Goal: Task Accomplishment & Management: Complete application form

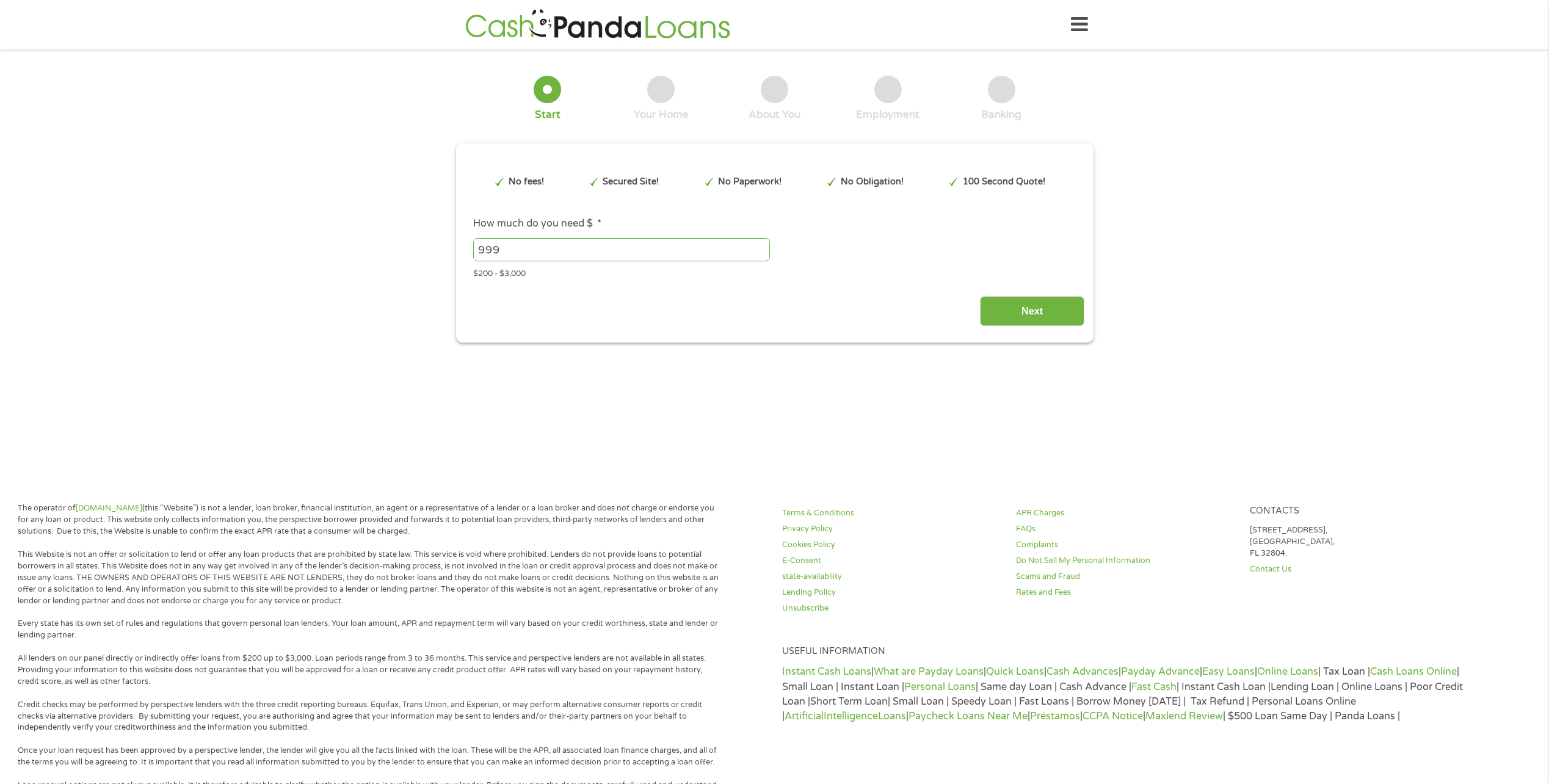
click at [761, 255] on input "999" at bounding box center [621, 249] width 297 height 23
click at [763, 247] on input "1000" at bounding box center [621, 249] width 297 height 23
click at [763, 247] on input "1001" at bounding box center [621, 249] width 297 height 23
click at [704, 254] on input "1001" at bounding box center [621, 249] width 297 height 23
type input "1"
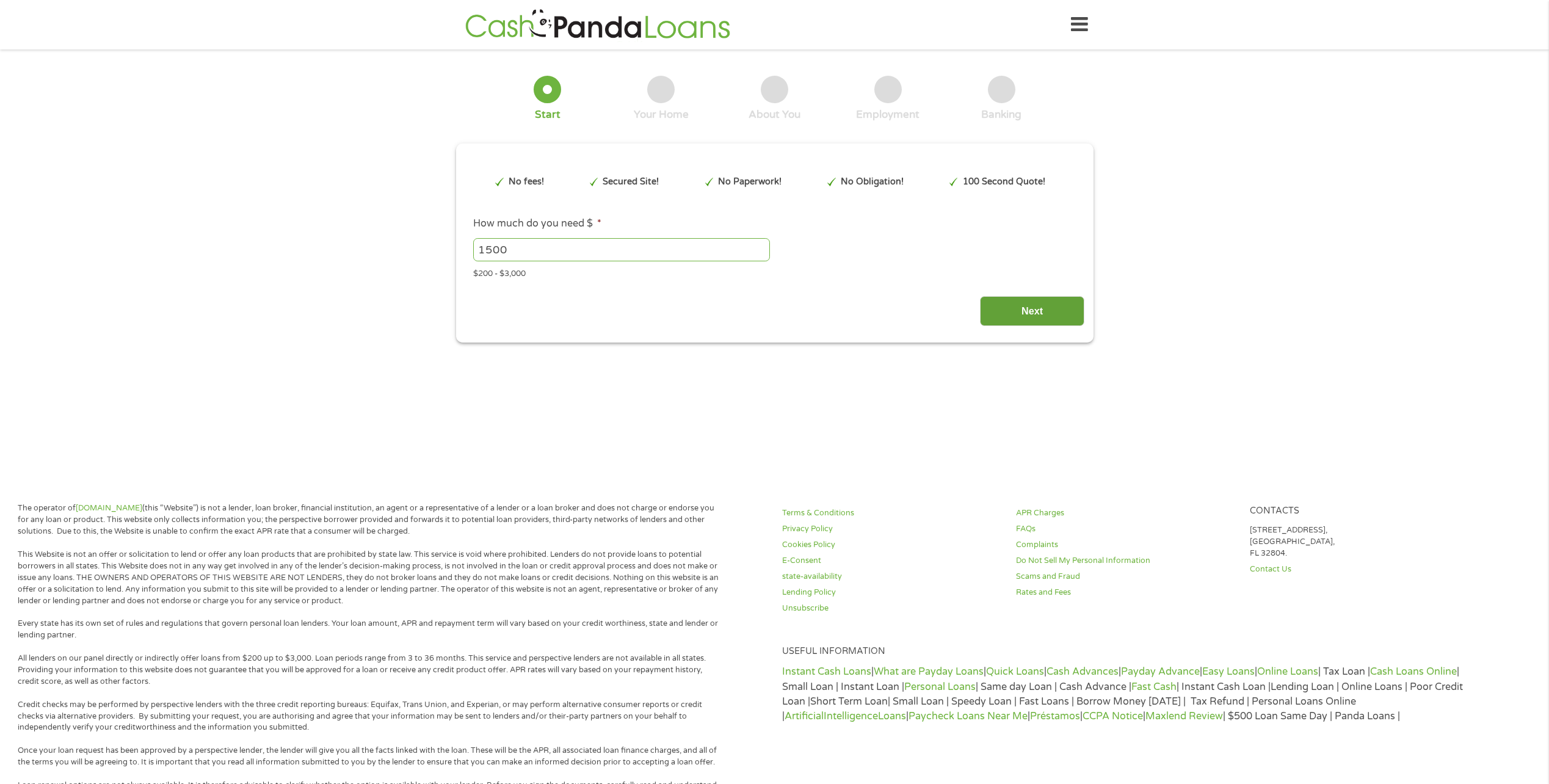
type input "1500"
click at [1034, 316] on input "Next" at bounding box center [1032, 311] width 104 height 30
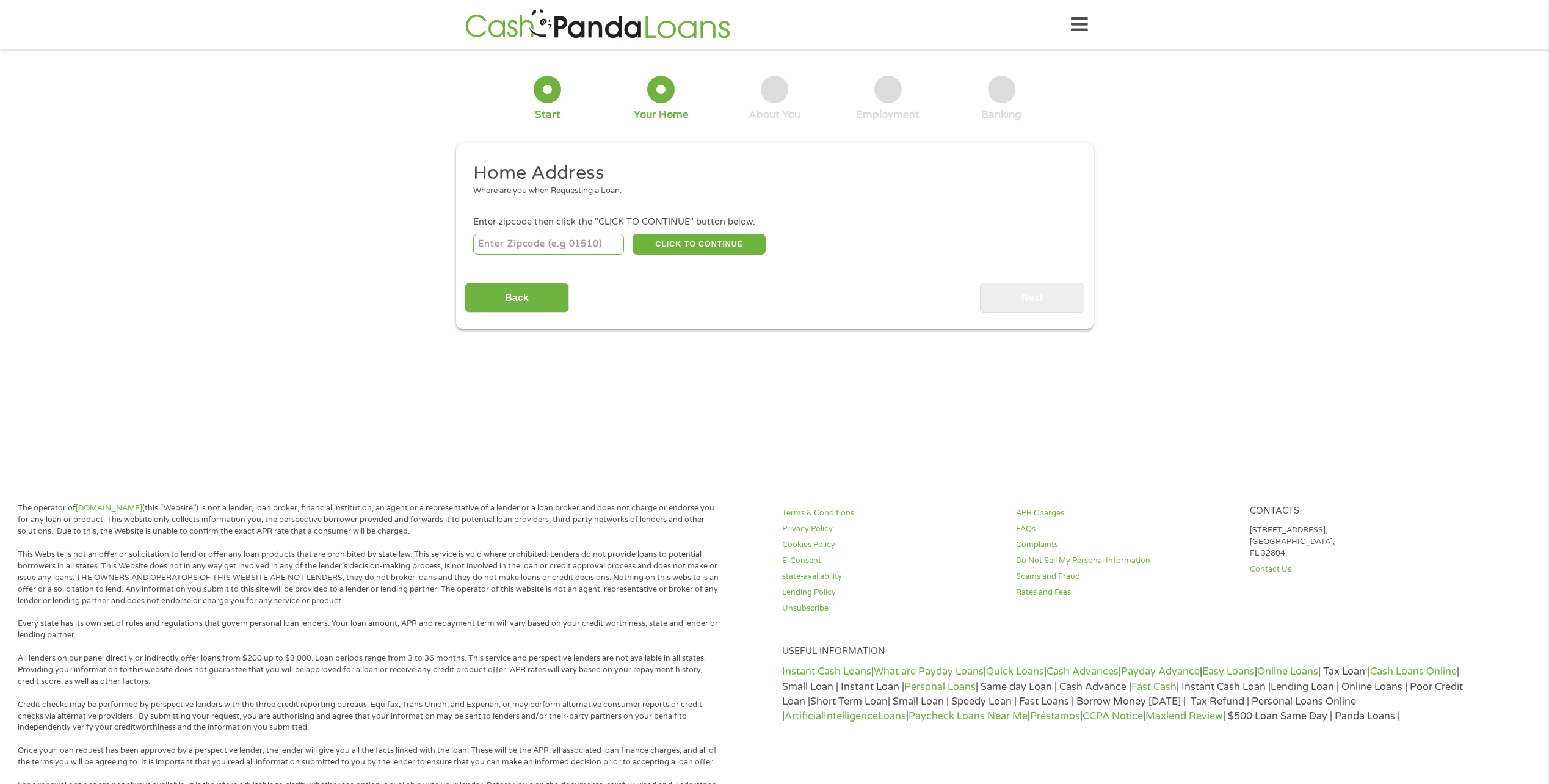
click at [582, 243] on input "number" at bounding box center [548, 244] width 151 height 21
click at [892, 257] on div "Home Address Where are you when Requesting a Loan. Enter zipcode then click the…" at bounding box center [774, 237] width 620 height 151
click at [498, 245] on input "number" at bounding box center [548, 244] width 151 height 21
type input "2"
type input "77077"
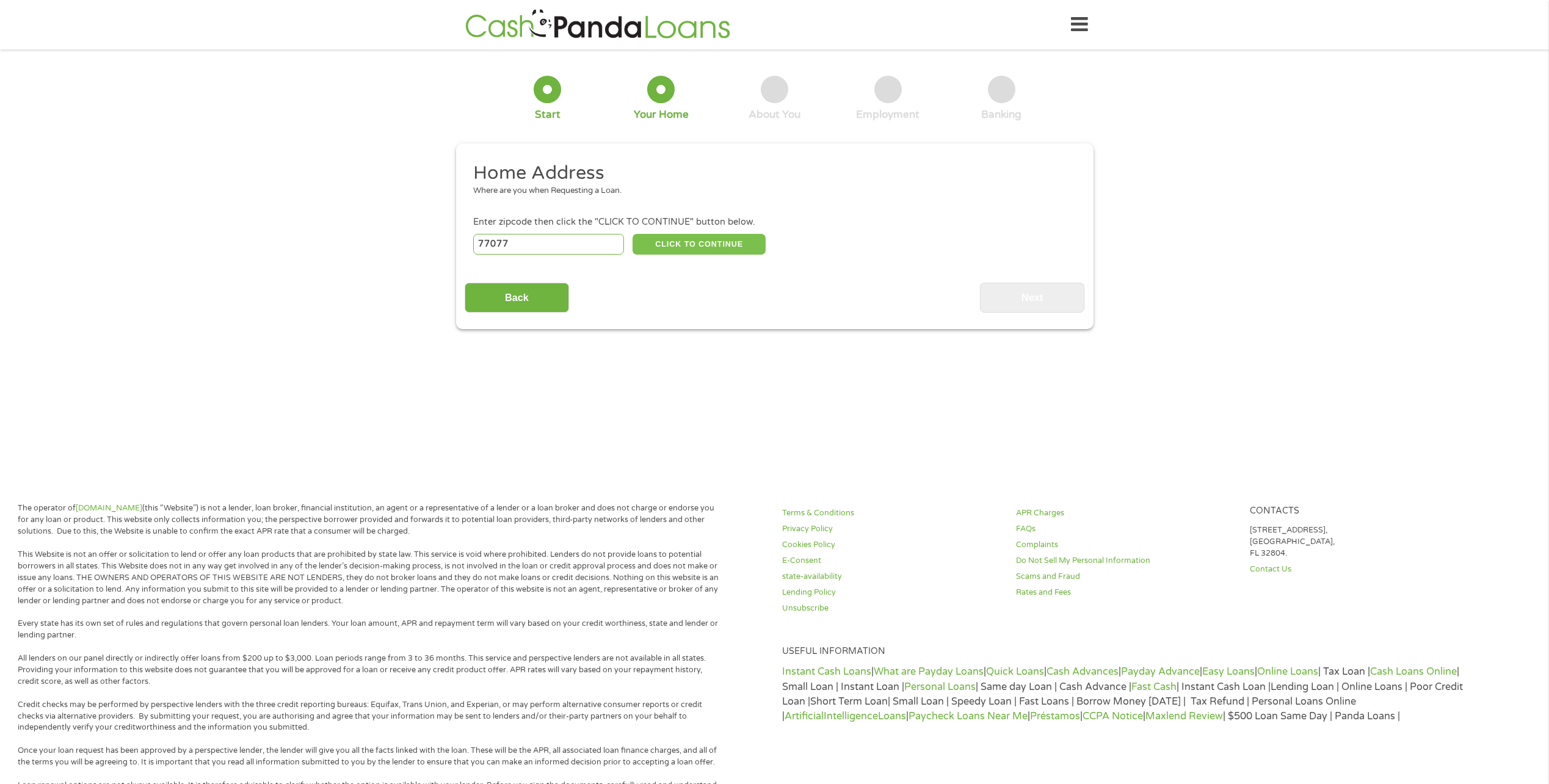
click at [738, 243] on button "CLICK TO CONTINUE" at bounding box center [698, 244] width 133 height 21
type input "77077"
type input "[GEOGRAPHIC_DATA]"
select select "[US_STATE]"
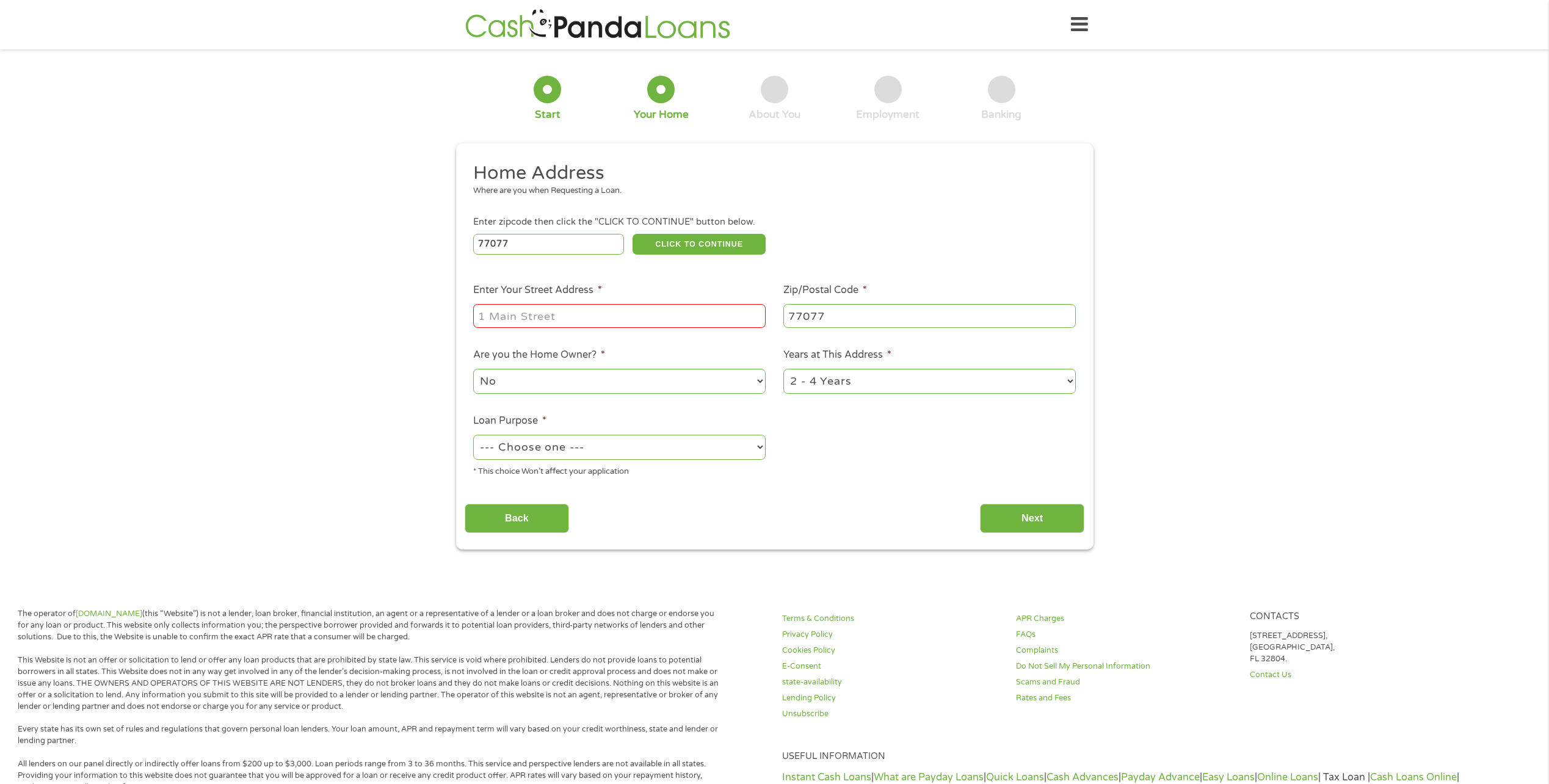
click at [608, 316] on input "Enter Your Street Address *" at bounding box center [619, 315] width 293 height 23
type input "[STREET_ADDRESS]"
click at [1070, 383] on select "1 Year or less 1 - 2 Years 2 - 4 Years Over 4 Years" at bounding box center [930, 380] width 293 height 25
select select "60months"
click at [783, 368] on select "1 Year or less 1 - 2 Years 2 - 4 Years Over 4 Years" at bounding box center [930, 380] width 293 height 25
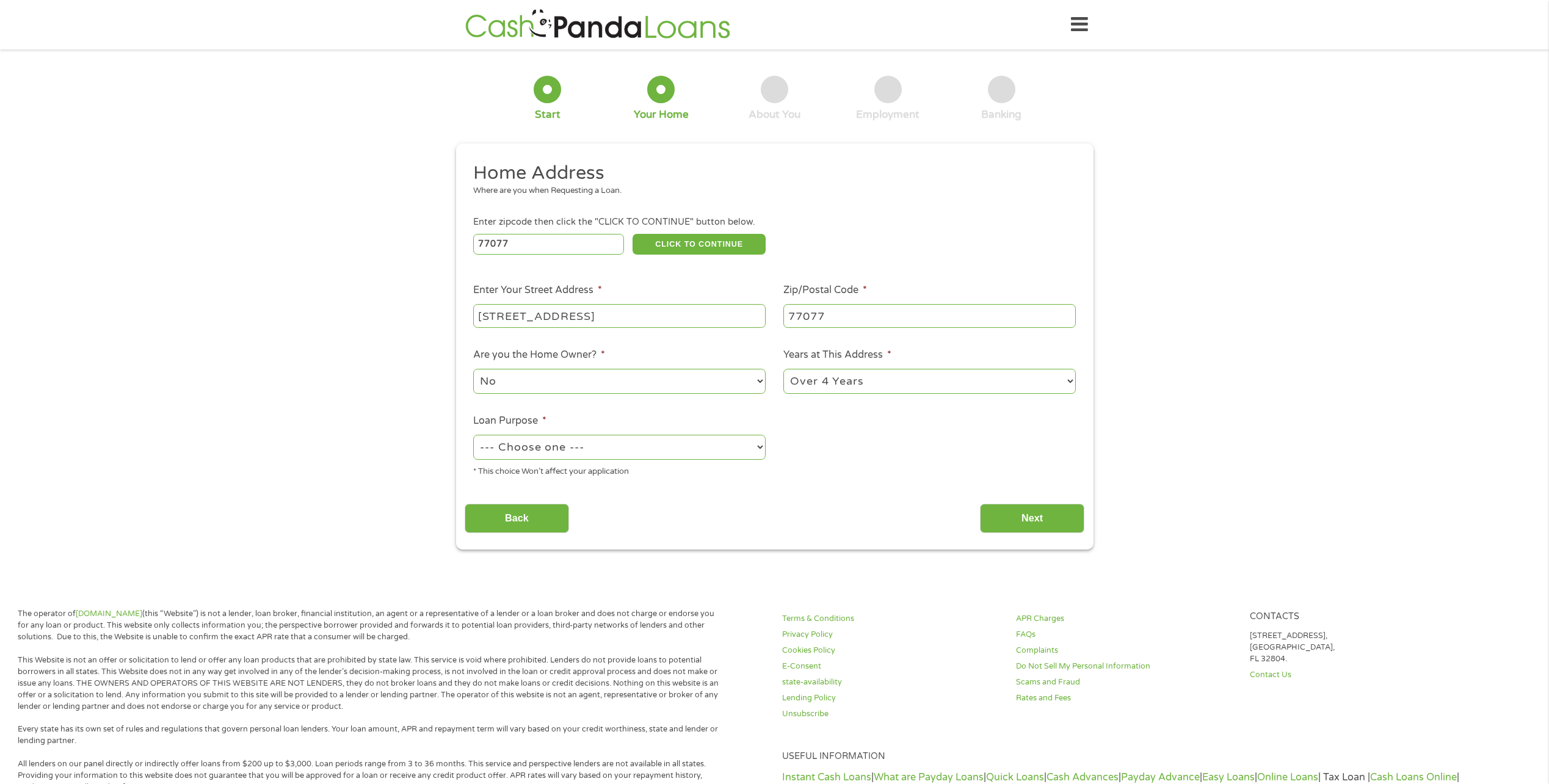
click at [762, 447] on select "--- Choose one --- Pay Bills Debt Consolidation Home Improvement Major Purchase…" at bounding box center [619, 447] width 293 height 25
select select "medicalexpenses"
click at [473, 434] on select "--- Choose one --- Pay Bills Debt Consolidation Home Improvement Major Purchase…" at bounding box center [619, 447] width 293 height 25
click at [1015, 514] on input "Next" at bounding box center [1032, 518] width 104 height 30
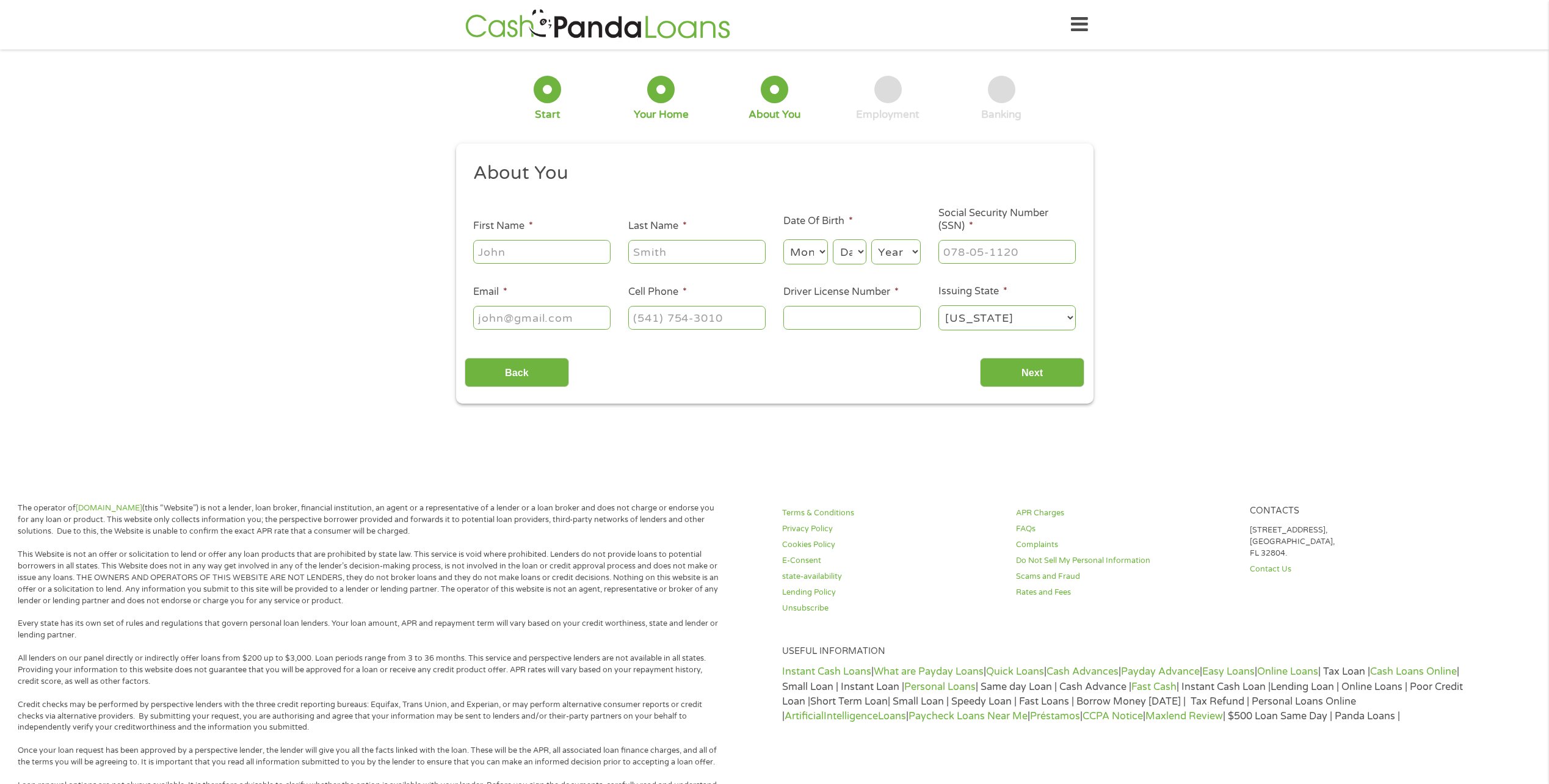
scroll to position [5, 5]
click at [532, 255] on input "First Name *" at bounding box center [541, 251] width 137 height 23
type input "[PERSON_NAME]"
type input "[EMAIL_ADDRESS][DOMAIN_NAME]"
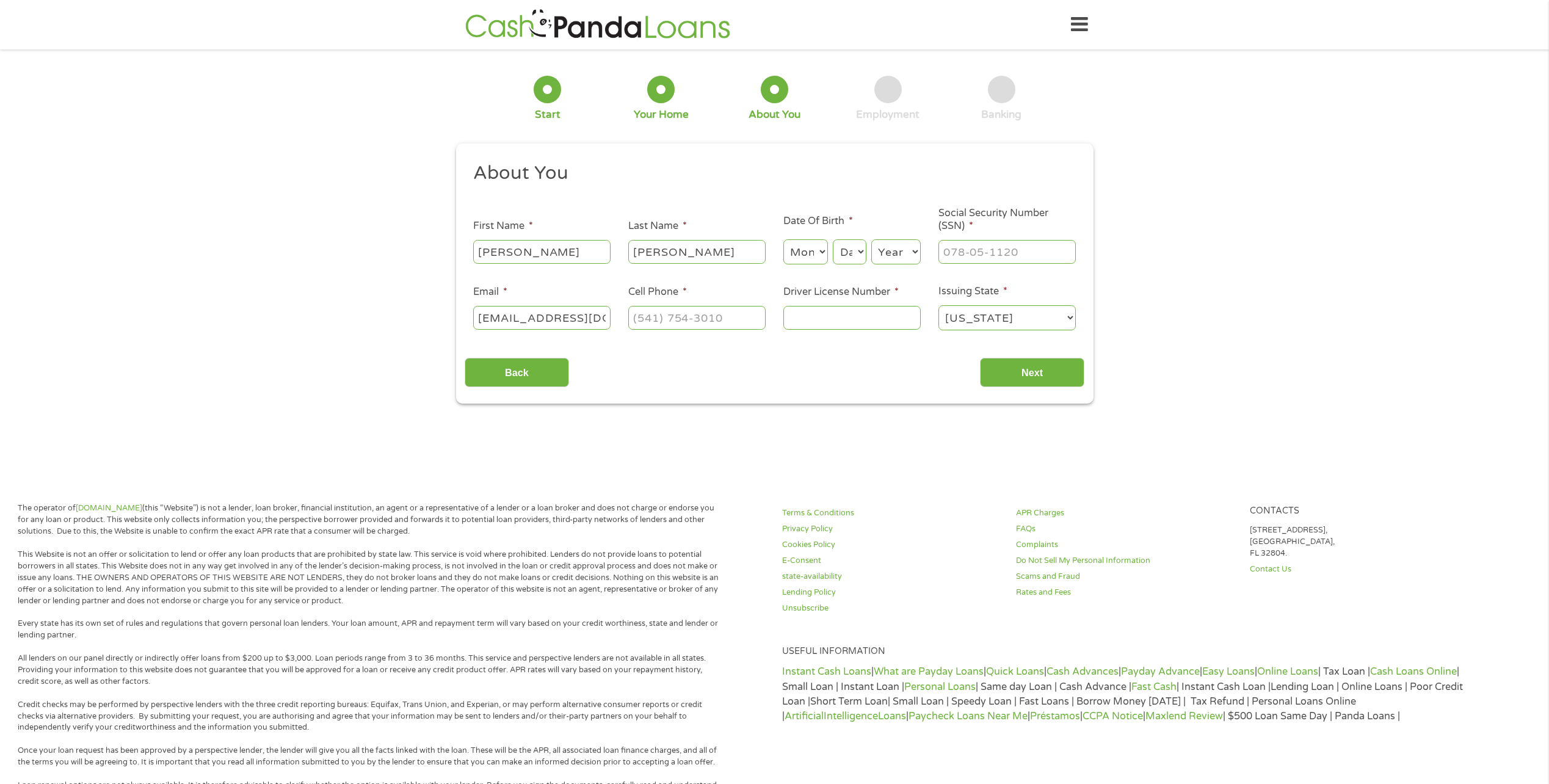
click at [823, 250] on select "Month 1 2 3 4 5 6 7 8 9 10 11 12" at bounding box center [806, 252] width 45 height 25
select select "5"
click at [783, 240] on select "Month 1 2 3 4 5 6 7 8 9 10 11 12" at bounding box center [806, 252] width 45 height 25
click at [859, 250] on select "Day 1 2 3 4 5 6 7 8 9 10 11 12 13 14 15 16 17 18 19 20 21 22 23 24 25 26 27 28 …" at bounding box center [849, 252] width 33 height 25
select select "20"
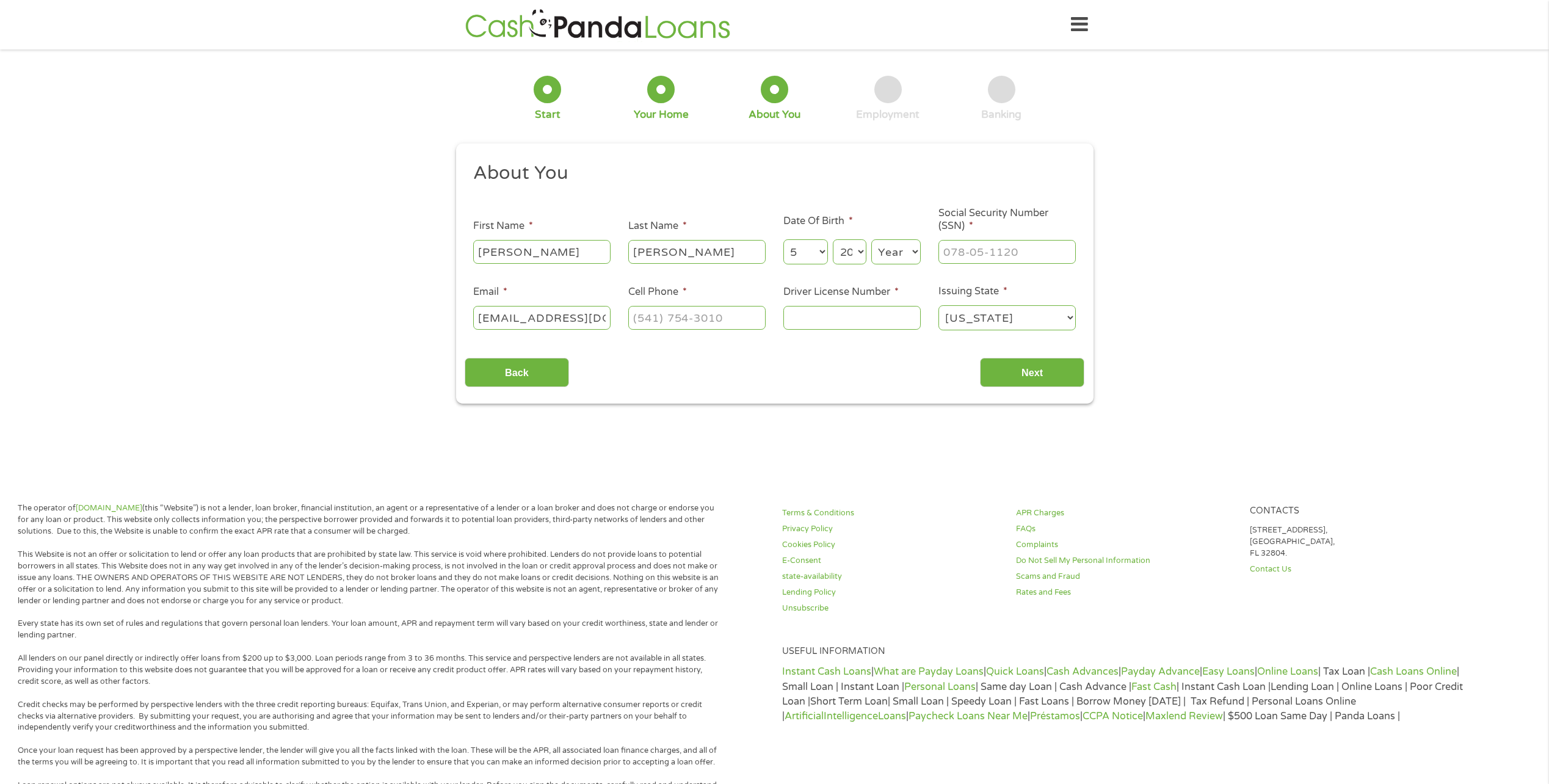
click at [833, 240] on select "Day 1 2 3 4 5 6 7 8 9 10 11 12 13 14 15 16 17 18 19 20 21 22 23 24 25 26 27 28 …" at bounding box center [849, 252] width 33 height 25
click at [914, 249] on select "Year [DATE] 2006 2005 2004 2003 2002 2001 2000 1999 1998 1997 1996 1995 1994 19…" at bounding box center [895, 252] width 49 height 25
select select "1976"
click at [871, 240] on select "Year [DATE] 2006 2005 2004 2003 2002 2001 2000 1999 1998 1997 1996 1995 1994 19…" at bounding box center [895, 252] width 49 height 25
click at [729, 317] on input "(___) ___-____" at bounding box center [697, 317] width 137 height 23
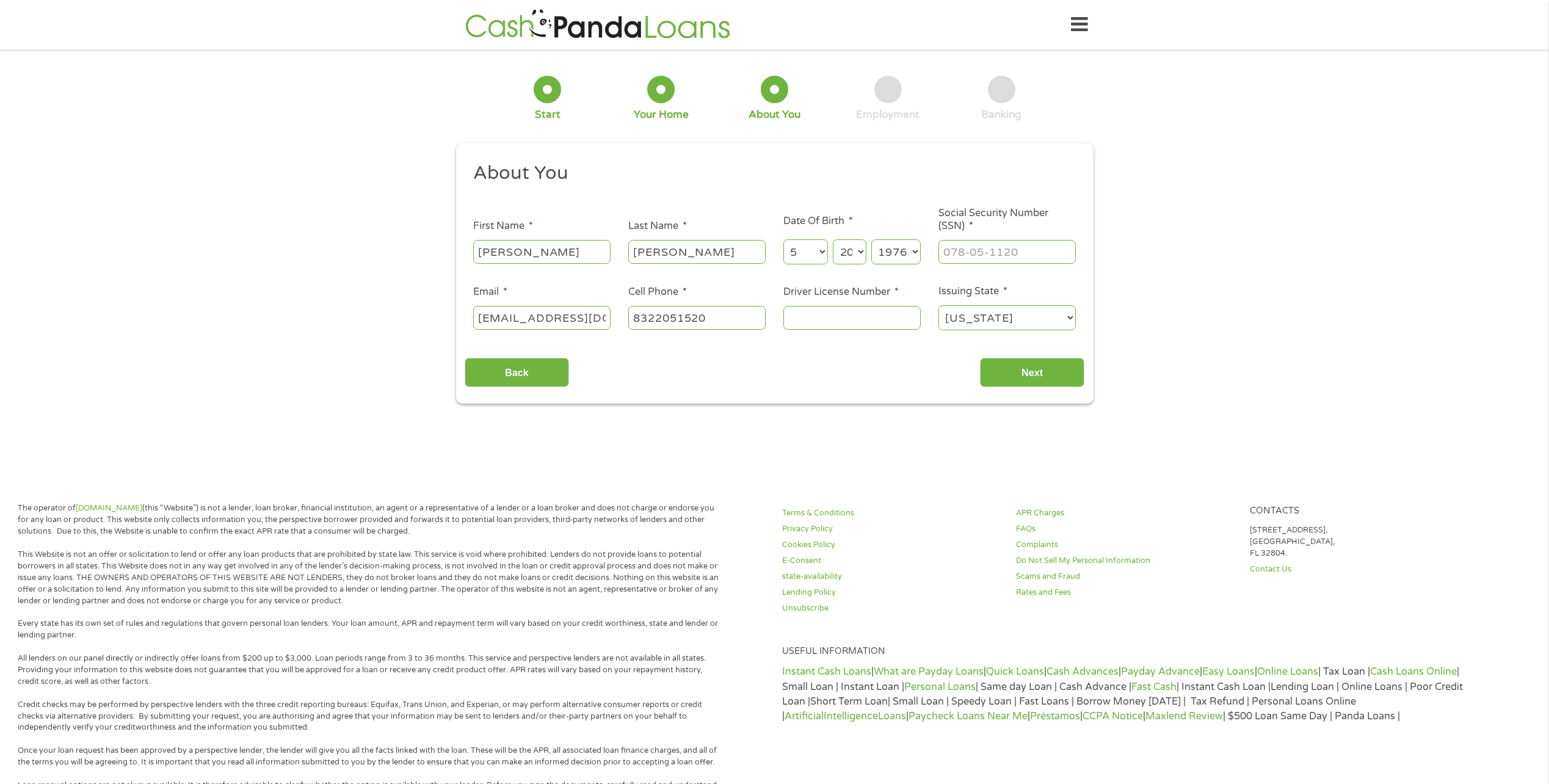
type input "[PHONE_NUMBER]"
click at [827, 317] on input "Driver License Number *" at bounding box center [851, 317] width 137 height 23
type input "17848449"
click at [984, 254] on input "___-__-____" at bounding box center [1006, 251] width 137 height 23
type input "636-68-7999"
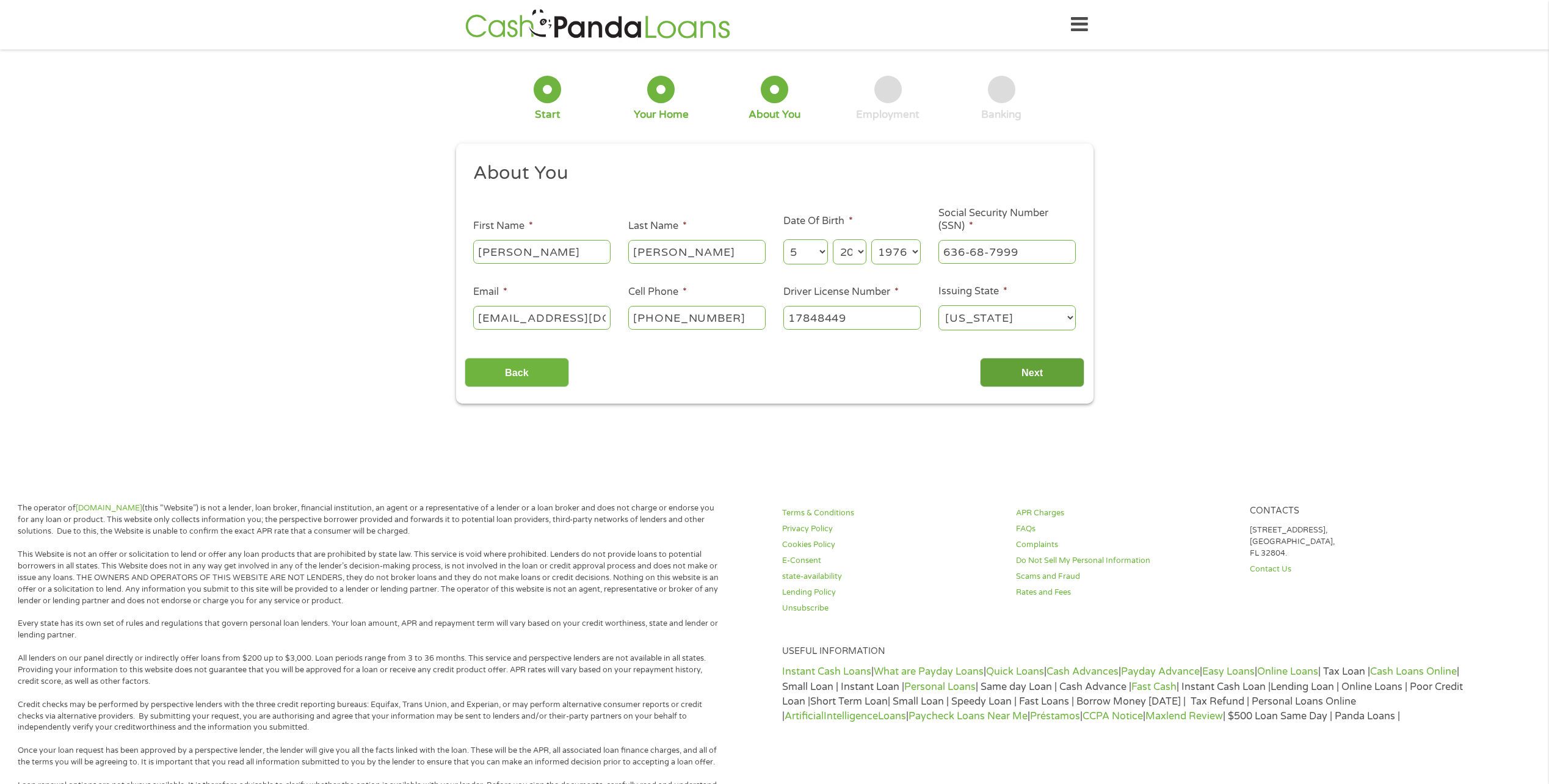
click at [1047, 370] on input "Next" at bounding box center [1032, 373] width 104 height 30
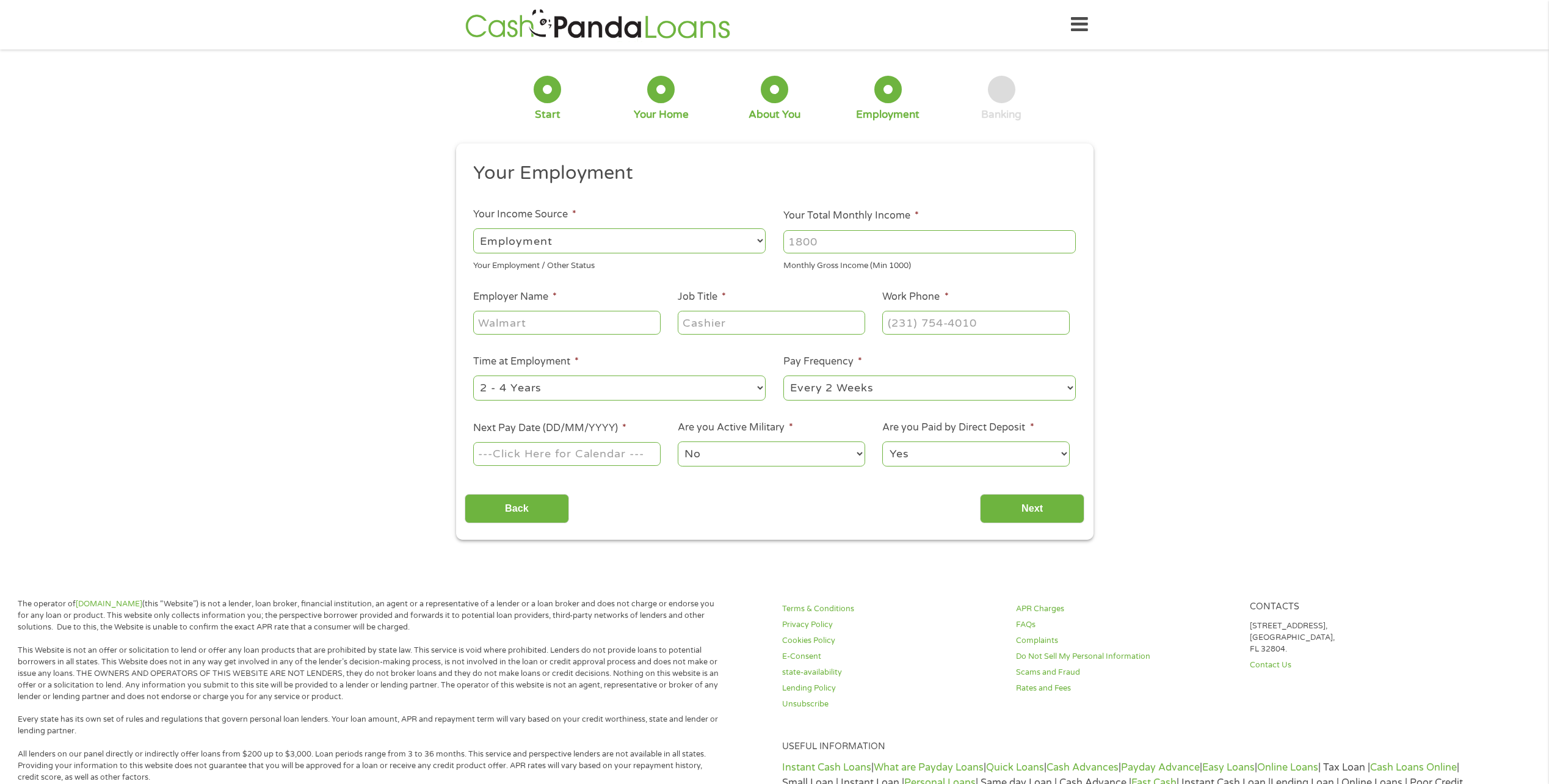
click at [627, 241] on select "--- Choose one --- Employment [DEMOGRAPHIC_DATA] Benefits" at bounding box center [619, 241] width 293 height 25
click at [473, 228] on select "--- Choose one --- Employment [DEMOGRAPHIC_DATA] Benefits" at bounding box center [619, 241] width 293 height 25
click at [908, 243] on input "Your Total Monthly Income *" at bounding box center [930, 241] width 293 height 23
type input "4000"
click at [543, 323] on input "Employer Name *" at bounding box center [566, 322] width 187 height 23
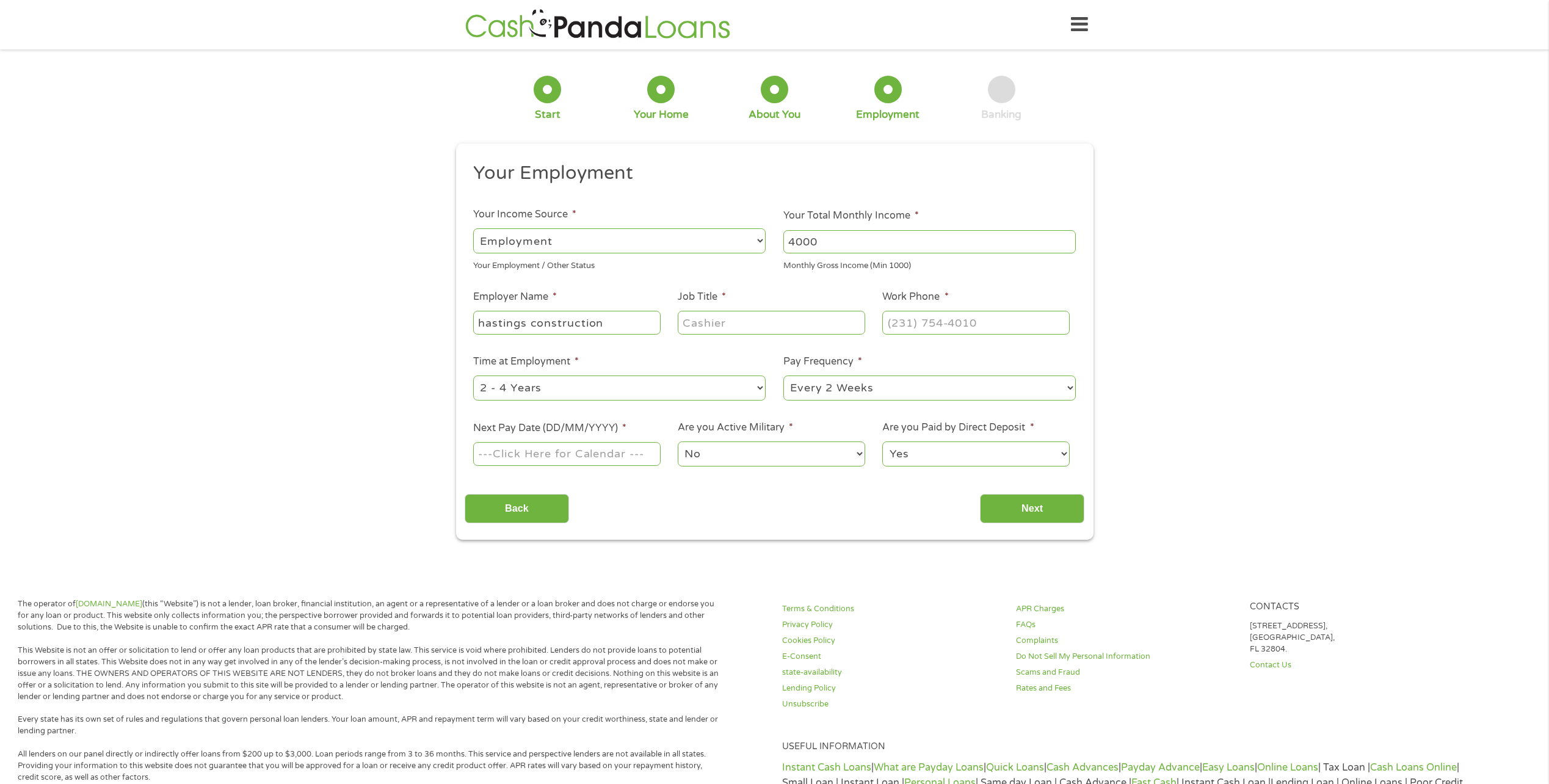
click at [630, 324] on input "hastings construction" at bounding box center [566, 322] width 187 height 23
type input "hastings construction group"
click at [767, 326] on input "Job Title *" at bounding box center [771, 322] width 187 height 23
type input "sheerok"
click at [997, 326] on input "(___) ___-____" at bounding box center [975, 322] width 187 height 23
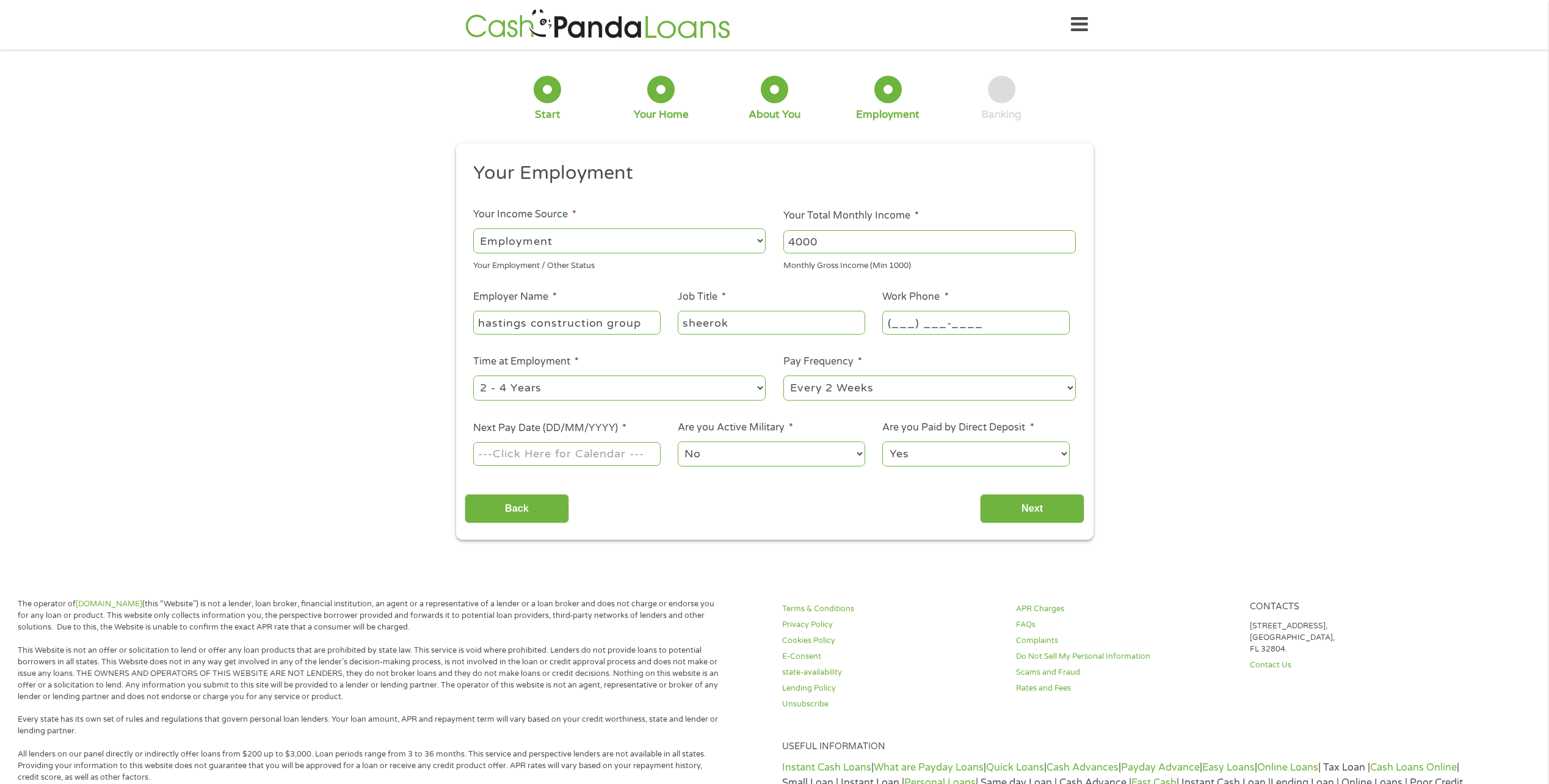
click at [900, 325] on input "(___) ___-____" at bounding box center [975, 322] width 187 height 23
click at [898, 324] on input "(___) ___-____" at bounding box center [975, 322] width 187 height 23
click at [896, 323] on input "(___) ___-____" at bounding box center [975, 322] width 187 height 23
type input "[PHONE_NUMBER]"
click at [1239, 378] on div "1 Start 2 Your Home 3 About You 4 Employment 5 Banking 6 This field is hidden w…" at bounding box center [774, 298] width 1549 height 482
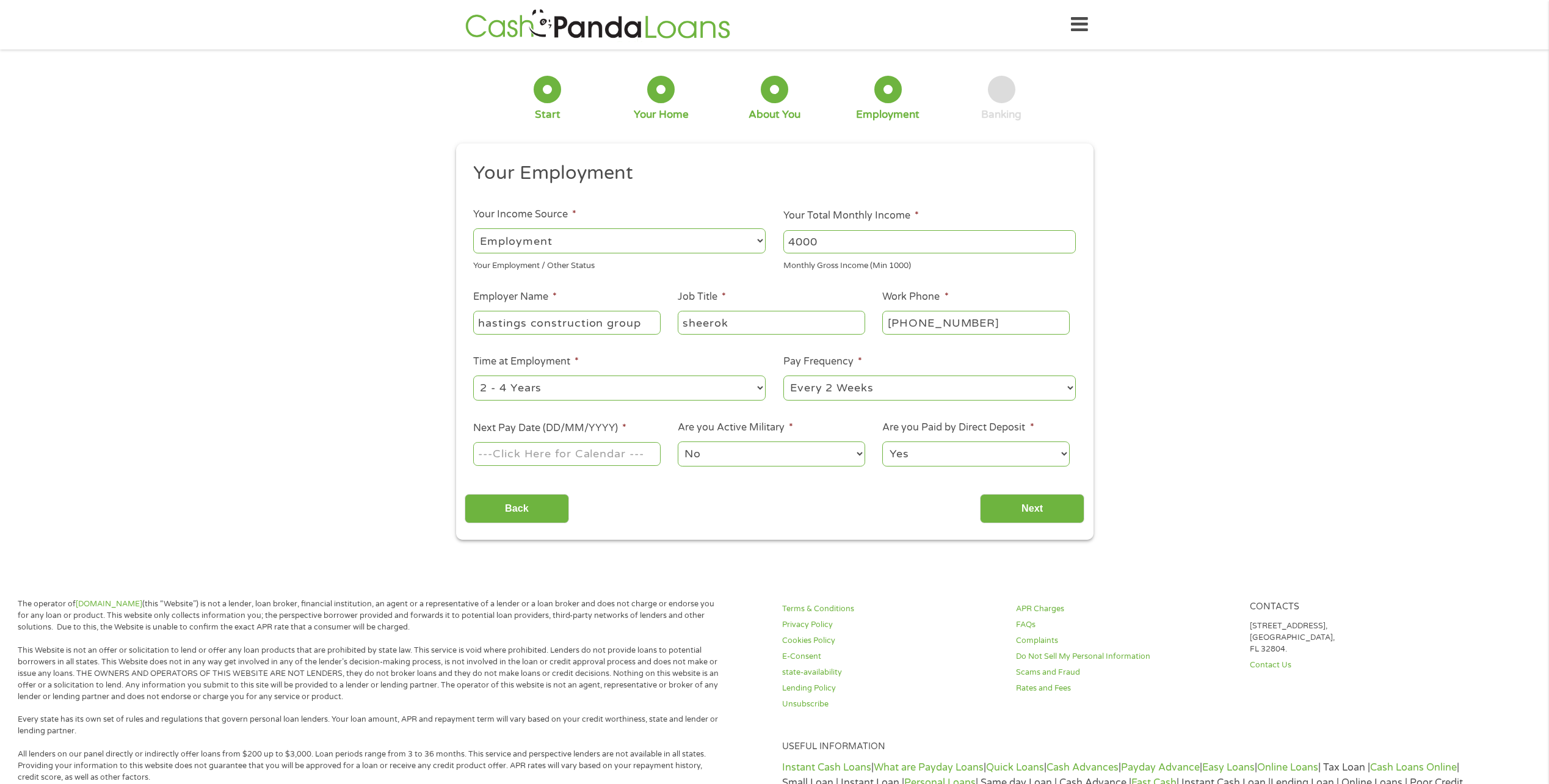
click at [758, 388] on select "--- Choose one --- 1 Year or less 1 - 2 Years 2 - 4 Years Over 4 Years" at bounding box center [619, 388] width 293 height 25
select select "60months"
click at [473, 376] on select "--- Choose one --- 1 Year or less 1 - 2 Years 2 - 4 Years Over 4 Years" at bounding box center [619, 388] width 293 height 25
click at [1070, 390] on select "--- Choose one --- Every 2 Weeks Every Week Monthly Semi-Monthly" at bounding box center [930, 388] width 293 height 25
click at [783, 376] on select "--- Choose one --- Every 2 Weeks Every Week Monthly Semi-Monthly" at bounding box center [930, 388] width 293 height 25
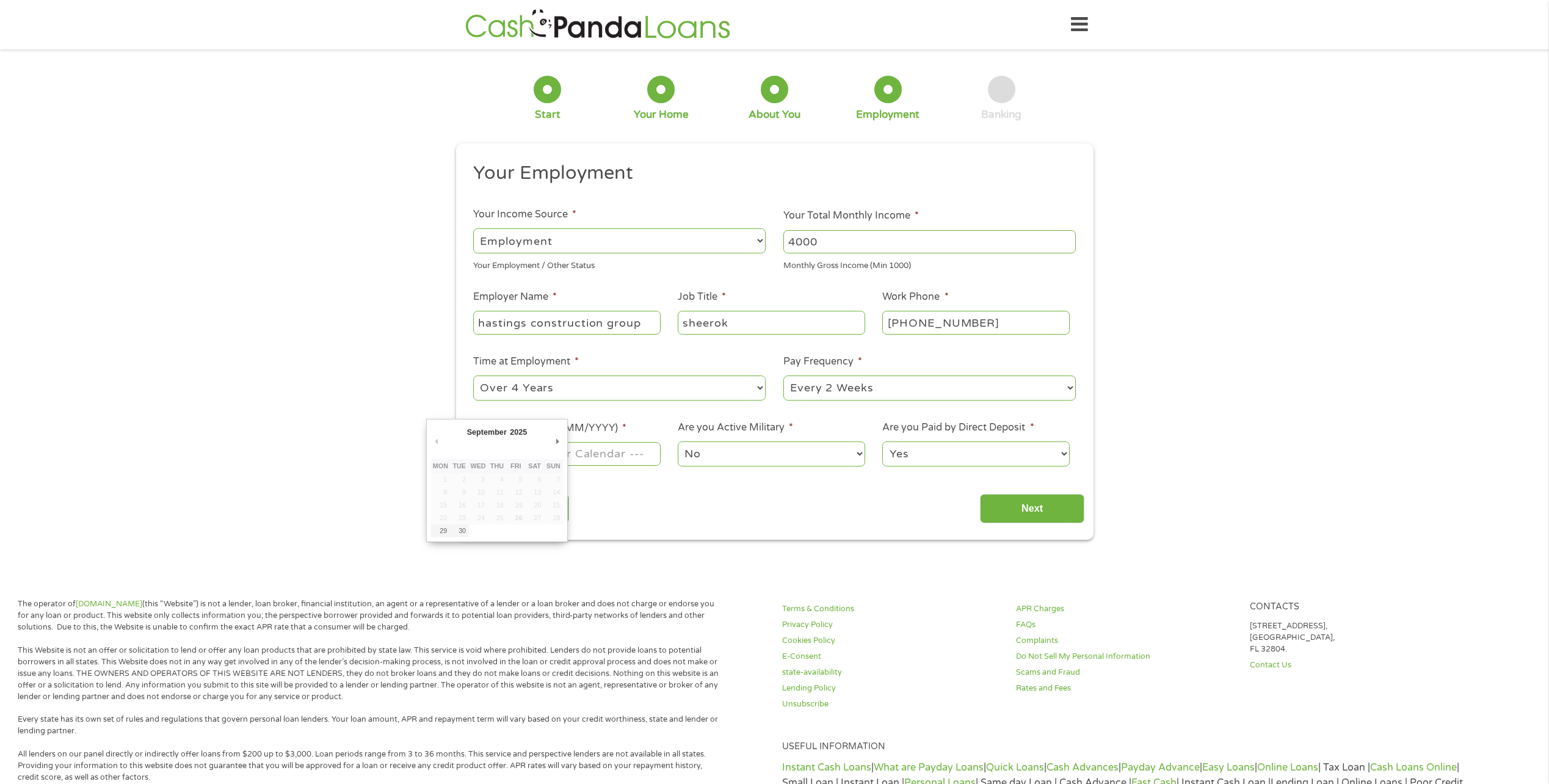
click at [632, 457] on input "Next Pay Date (DD/MM/YYYY) *" at bounding box center [566, 453] width 187 height 23
click at [732, 513] on div "Back Next" at bounding box center [774, 503] width 620 height 38
click at [541, 451] on body "Home Get Loan Offer How it works FAQs Blog Cash Loans Quick Loans Online Loans …" at bounding box center [774, 620] width 1549 height 1240
click at [631, 508] on div "Back Next" at bounding box center [774, 503] width 620 height 38
click at [566, 456] on body "Home Get Loan Offer How it works FAQs Blog Cash Loans Quick Loans Online Loans …" at bounding box center [774, 620] width 1549 height 1240
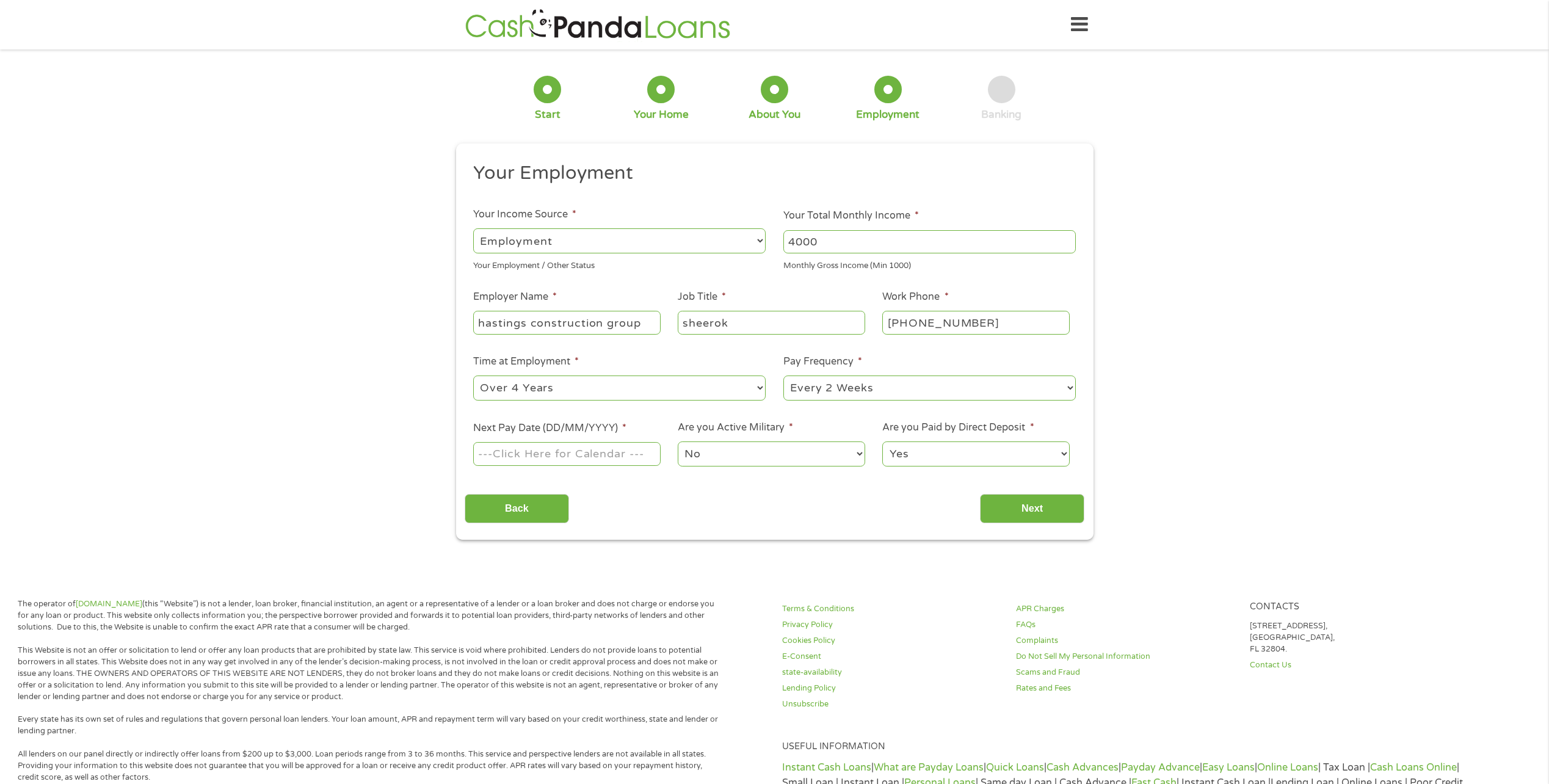
click at [566, 456] on input "Next Pay Date (DD/MM/YYYY) *" at bounding box center [566, 453] width 187 height 23
type input "[DATE]"
click at [1066, 516] on input "Next" at bounding box center [1032, 509] width 104 height 30
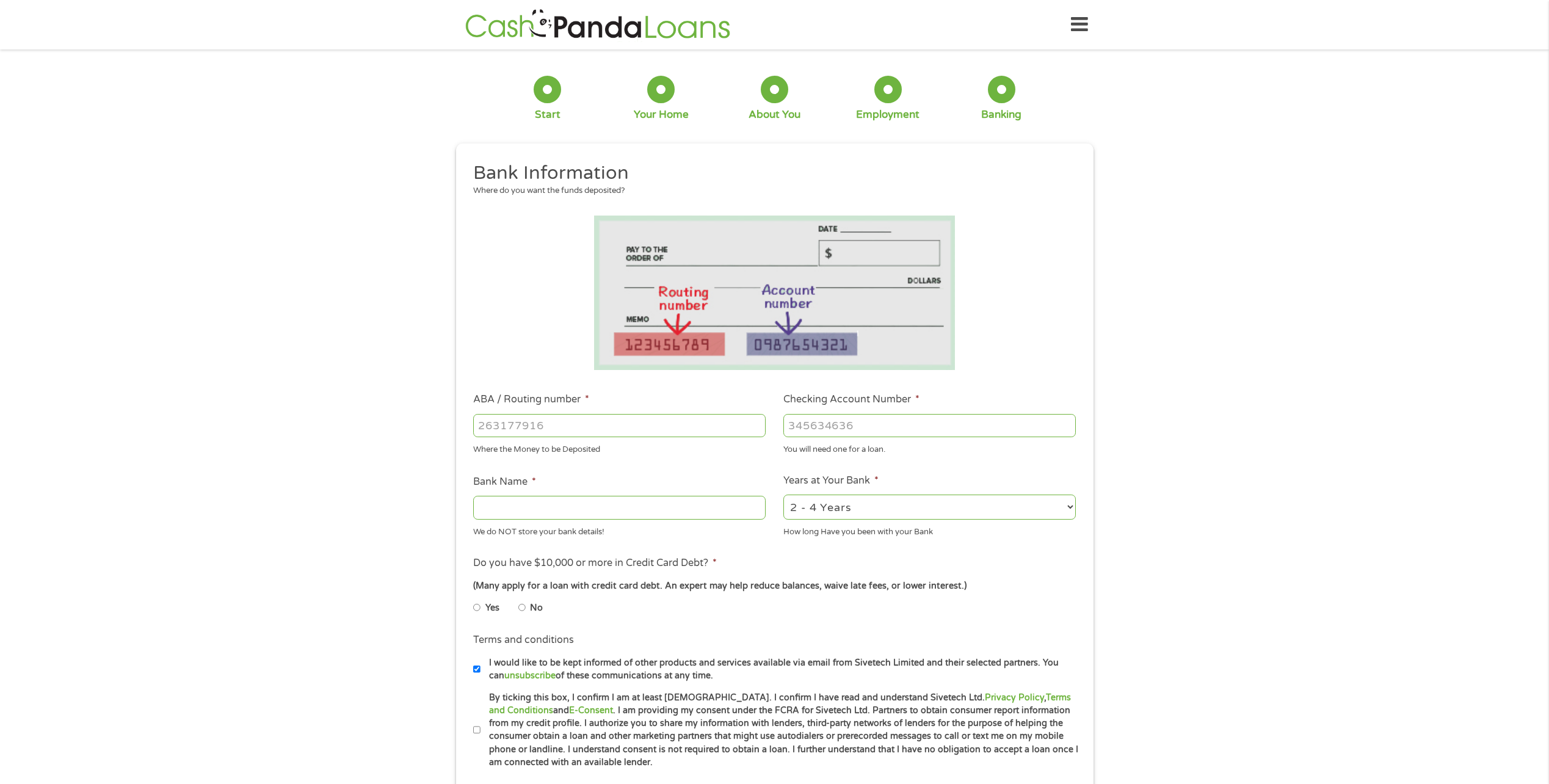
click at [587, 433] on input "ABA / Routing number *" at bounding box center [619, 425] width 293 height 23
type input "111906271"
type input "FIRST NATIONAL BANK [US_STATE]"
type input "111906271"
click at [886, 425] on input "Checking Account Number *" at bounding box center [930, 425] width 293 height 23
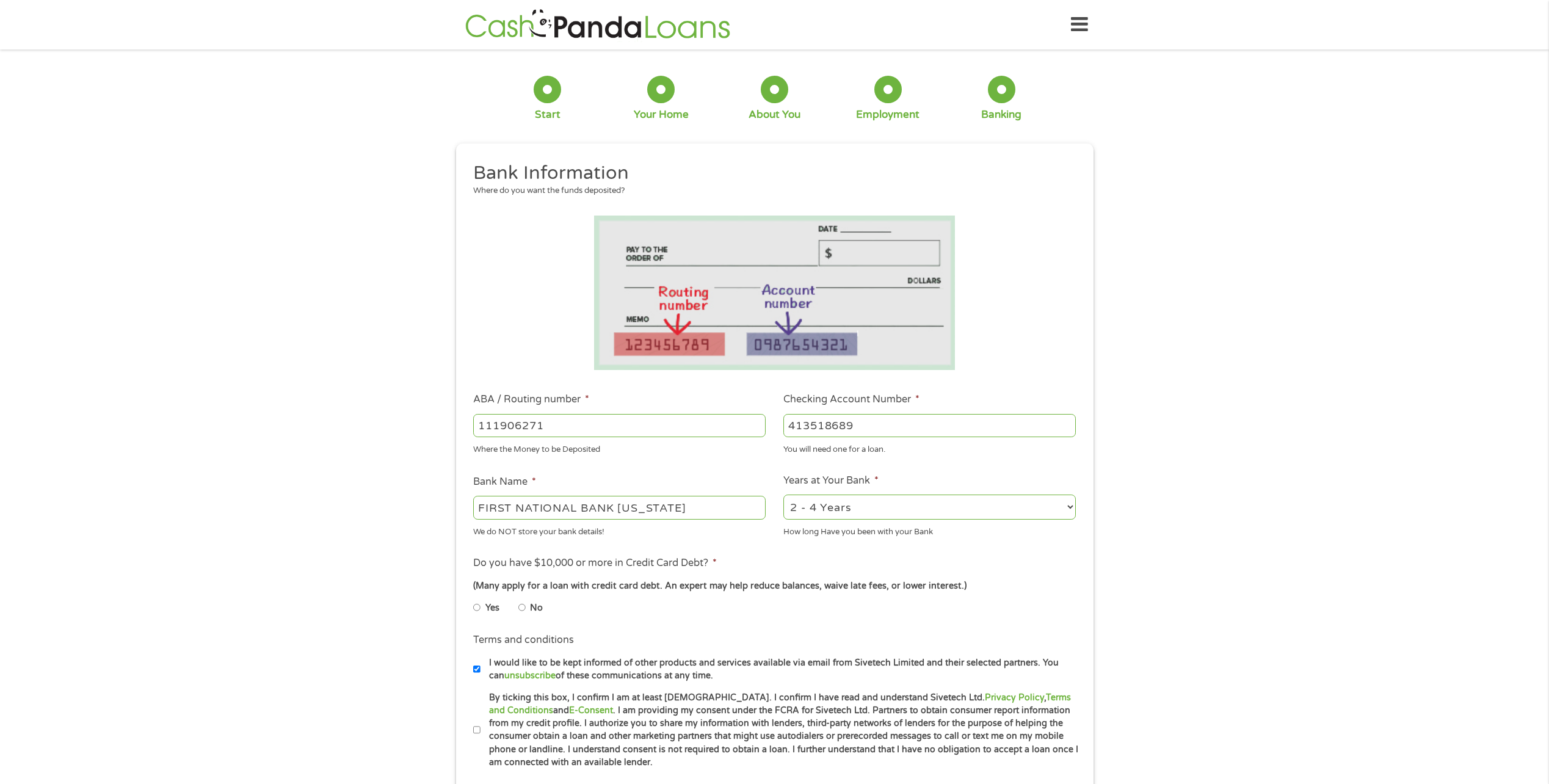
type input "413518689"
click at [1072, 508] on select "2 - 4 Years 6 - 12 Months 1 - 2 Years Over 4 Years" at bounding box center [930, 506] width 293 height 25
select select "60months"
click at [783, 494] on select "2 - 4 Years 6 - 12 Months 1 - 2 Years Over 4 Years" at bounding box center [930, 506] width 293 height 25
click at [1069, 510] on select "2 - 4 Years 6 - 12 Months 1 - 2 Years Over 4 Years" at bounding box center [930, 506] width 293 height 25
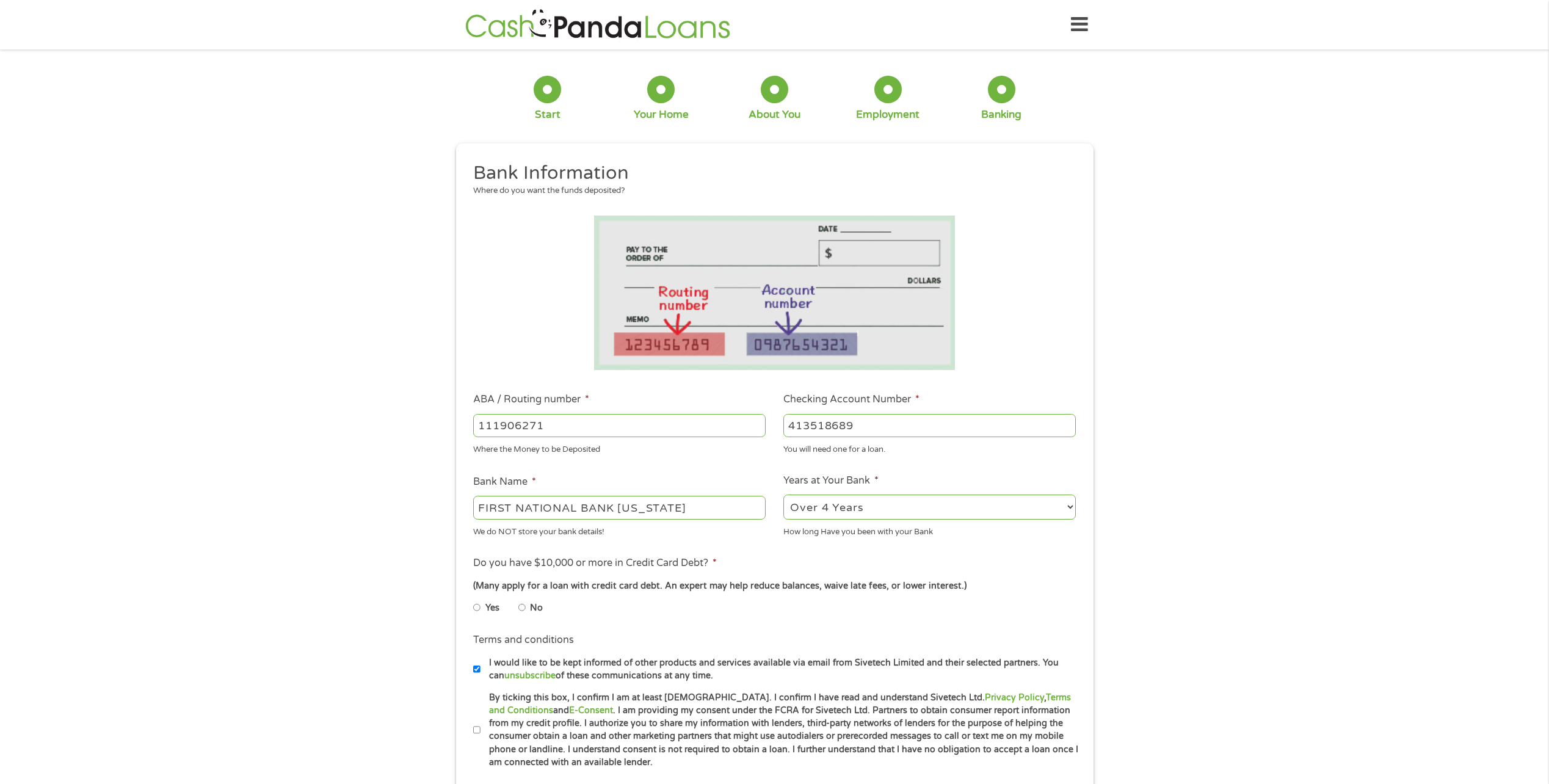
click at [783, 494] on select "2 - 4 Years 6 - 12 Months 1 - 2 Years Over 4 Years" at bounding box center [930, 506] width 293 height 25
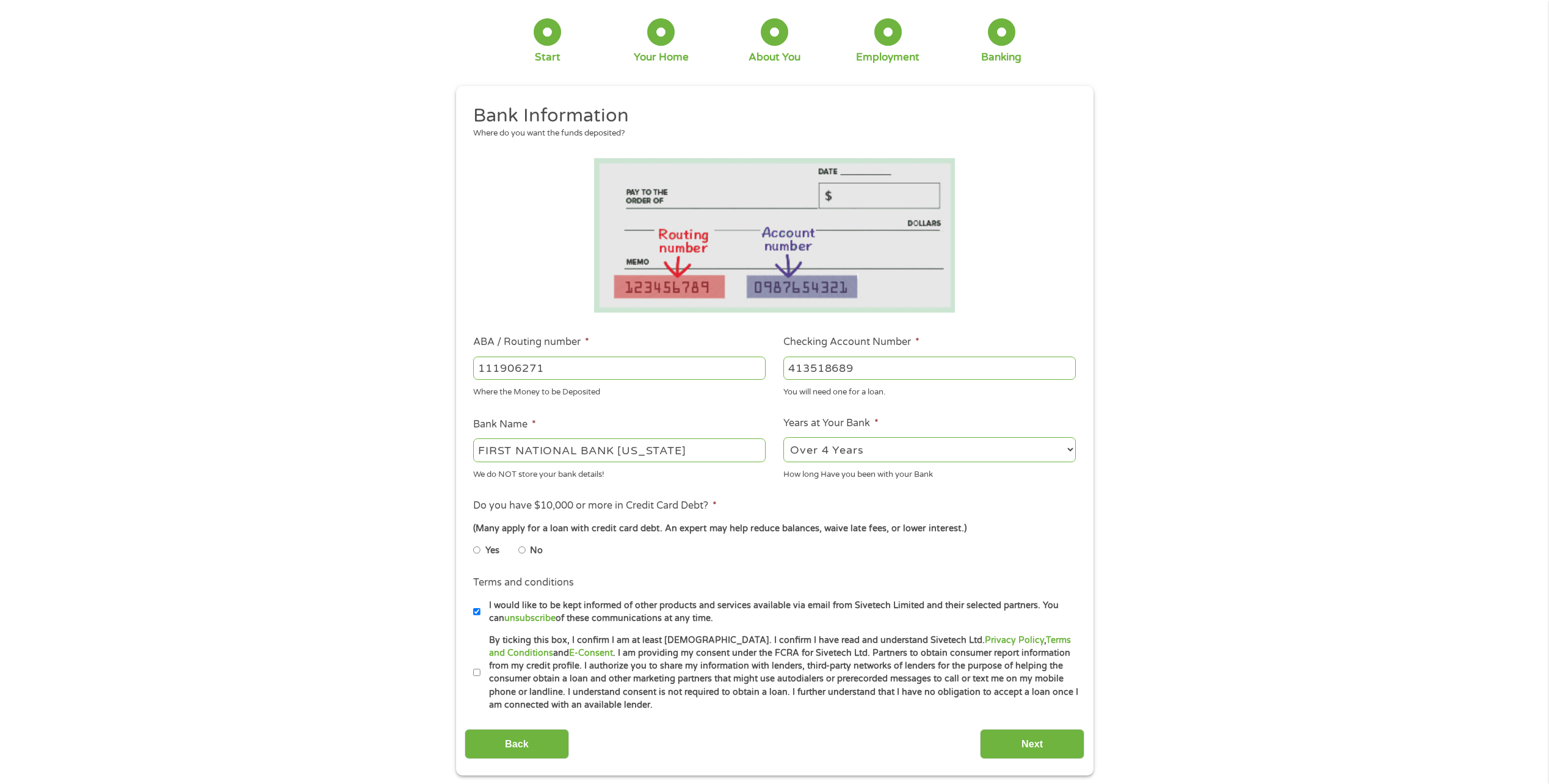
scroll to position [61, 0]
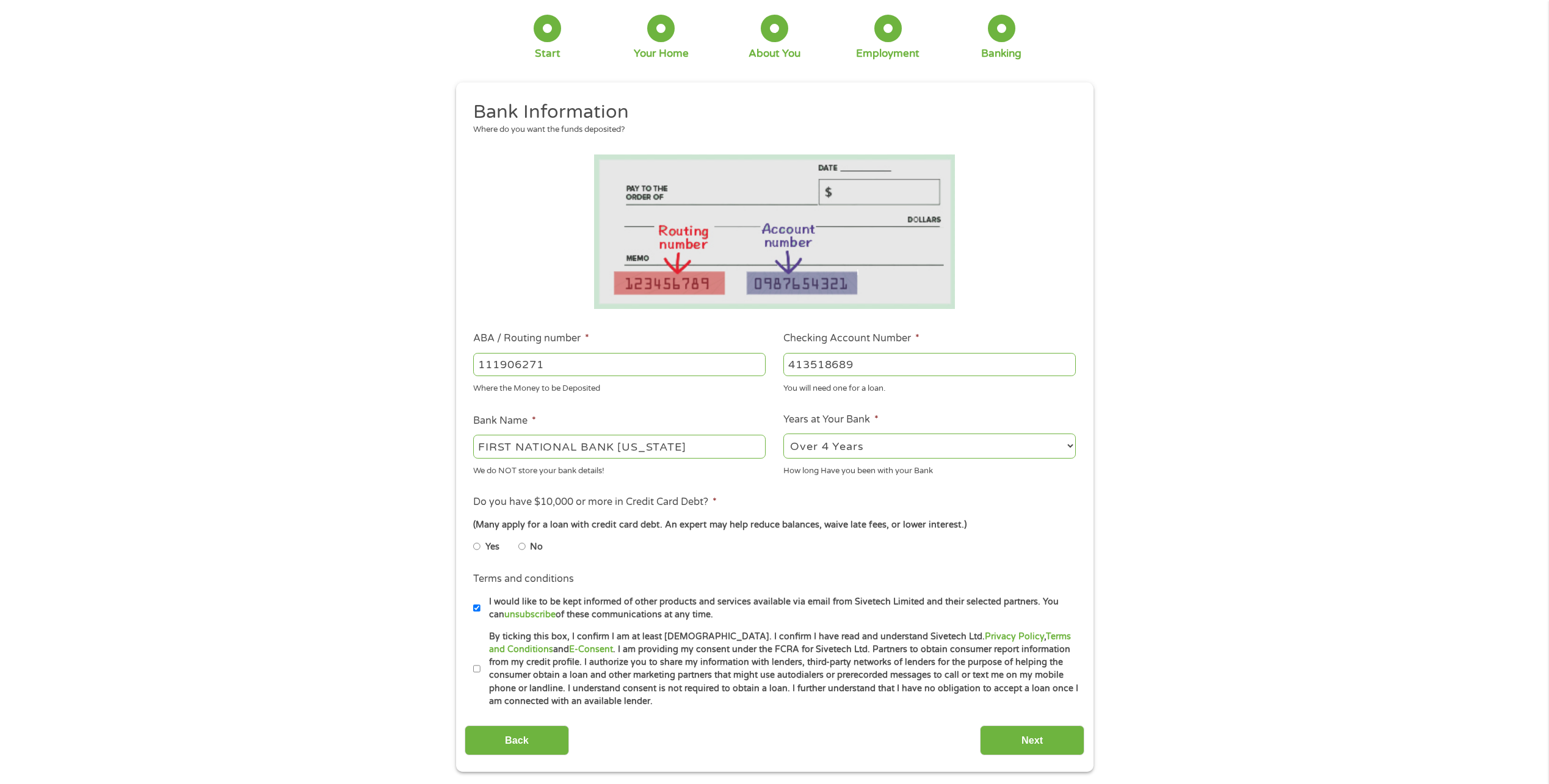
click at [522, 545] on input "No" at bounding box center [522, 546] width 7 height 20
radio input "true"
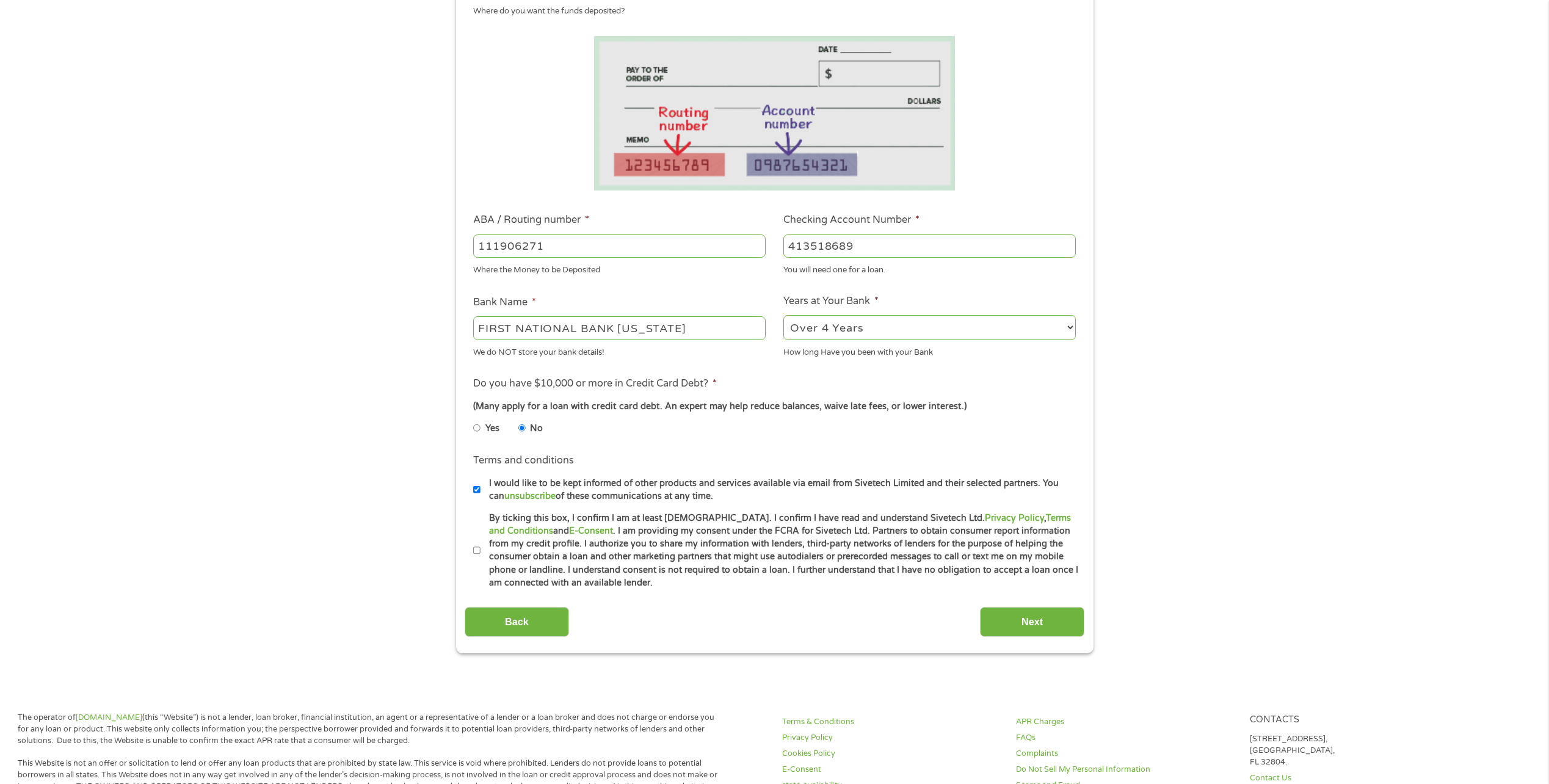
scroll to position [183, 0]
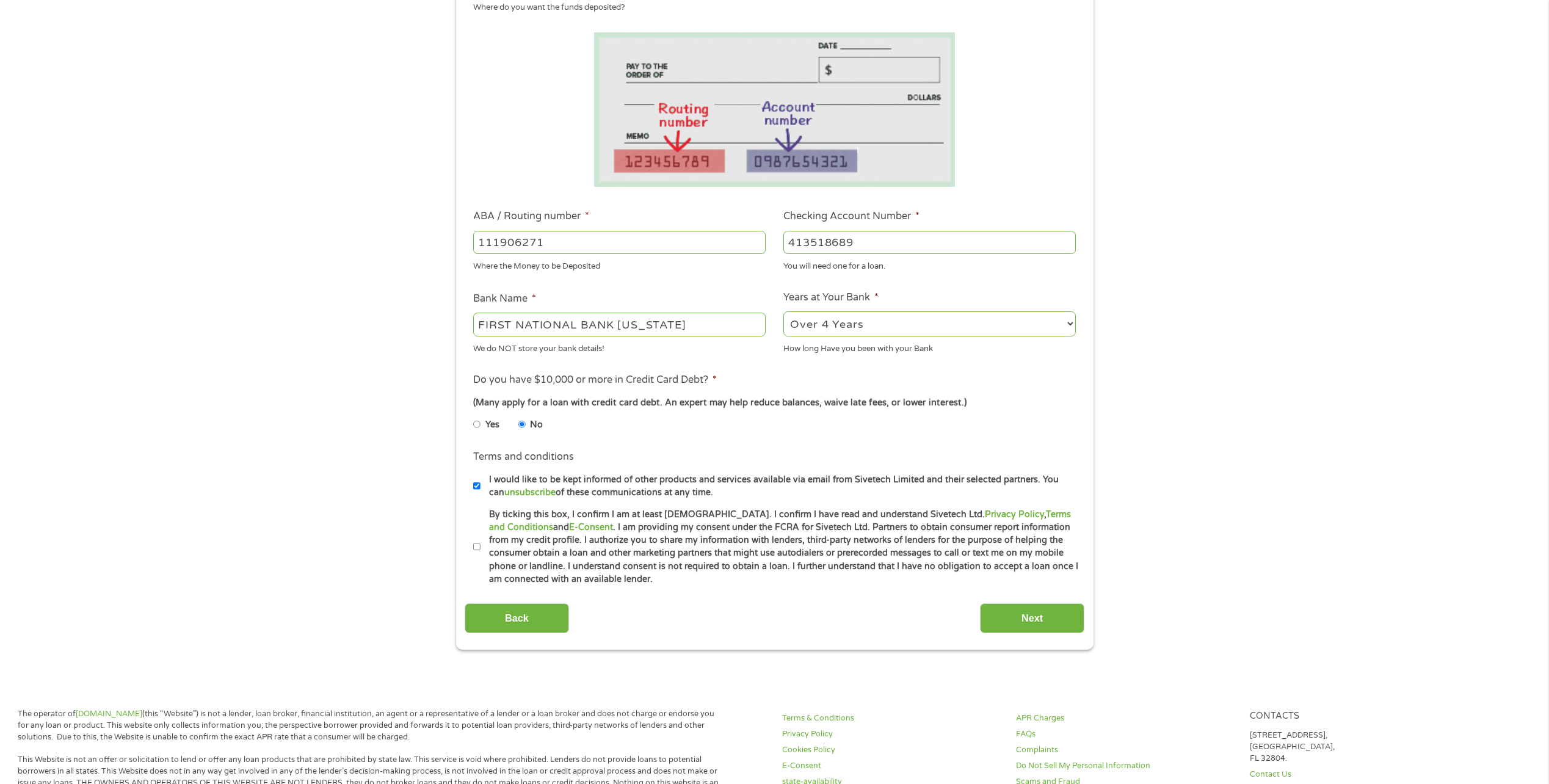
click at [478, 547] on input "By ticking this box, I confirm I am at least [DEMOGRAPHIC_DATA]. I confirm I ha…" at bounding box center [477, 546] width 7 height 20
checkbox input "true"
click at [1053, 621] on input "Next" at bounding box center [1032, 618] width 104 height 30
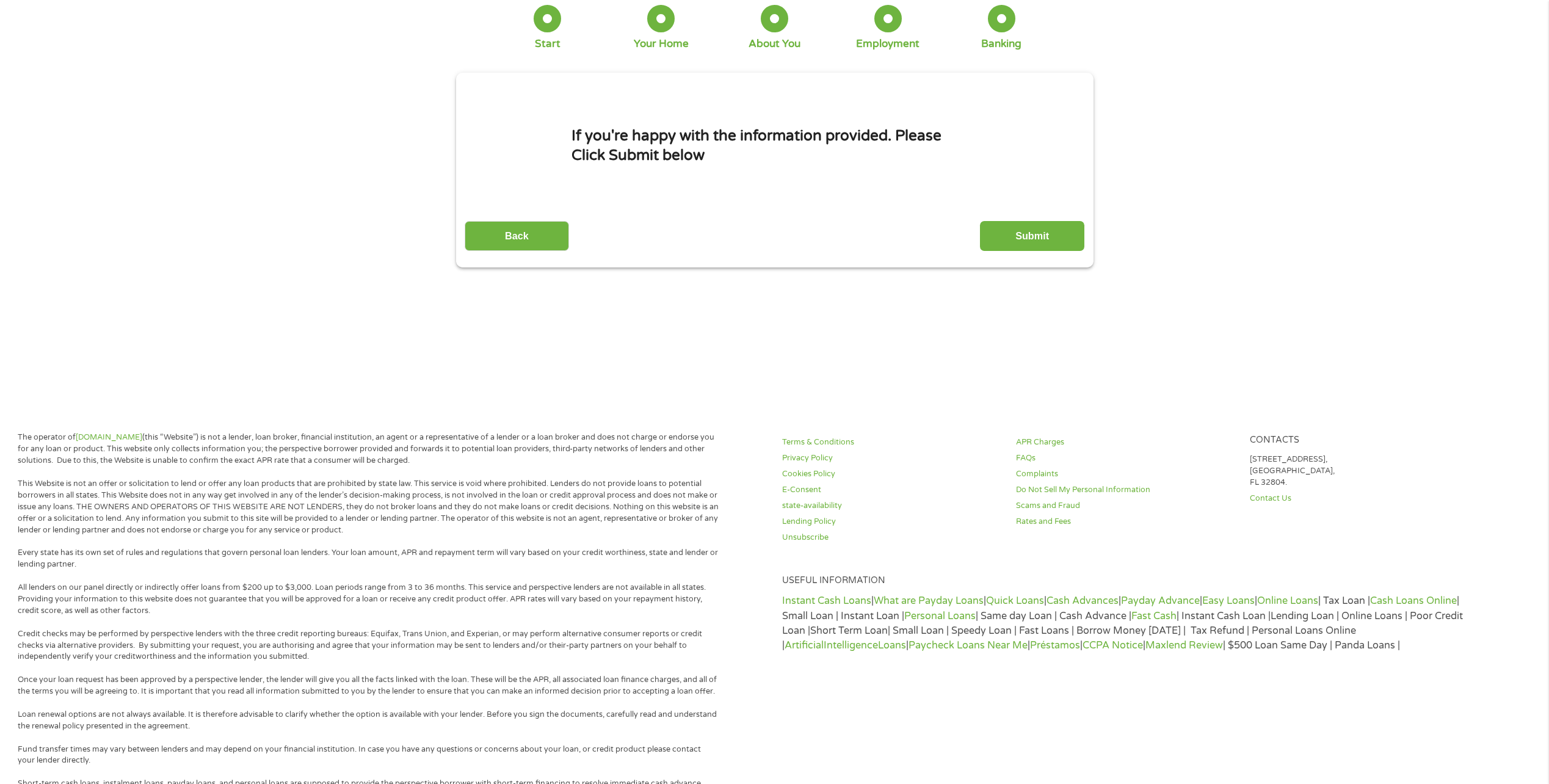
scroll to position [0, 0]
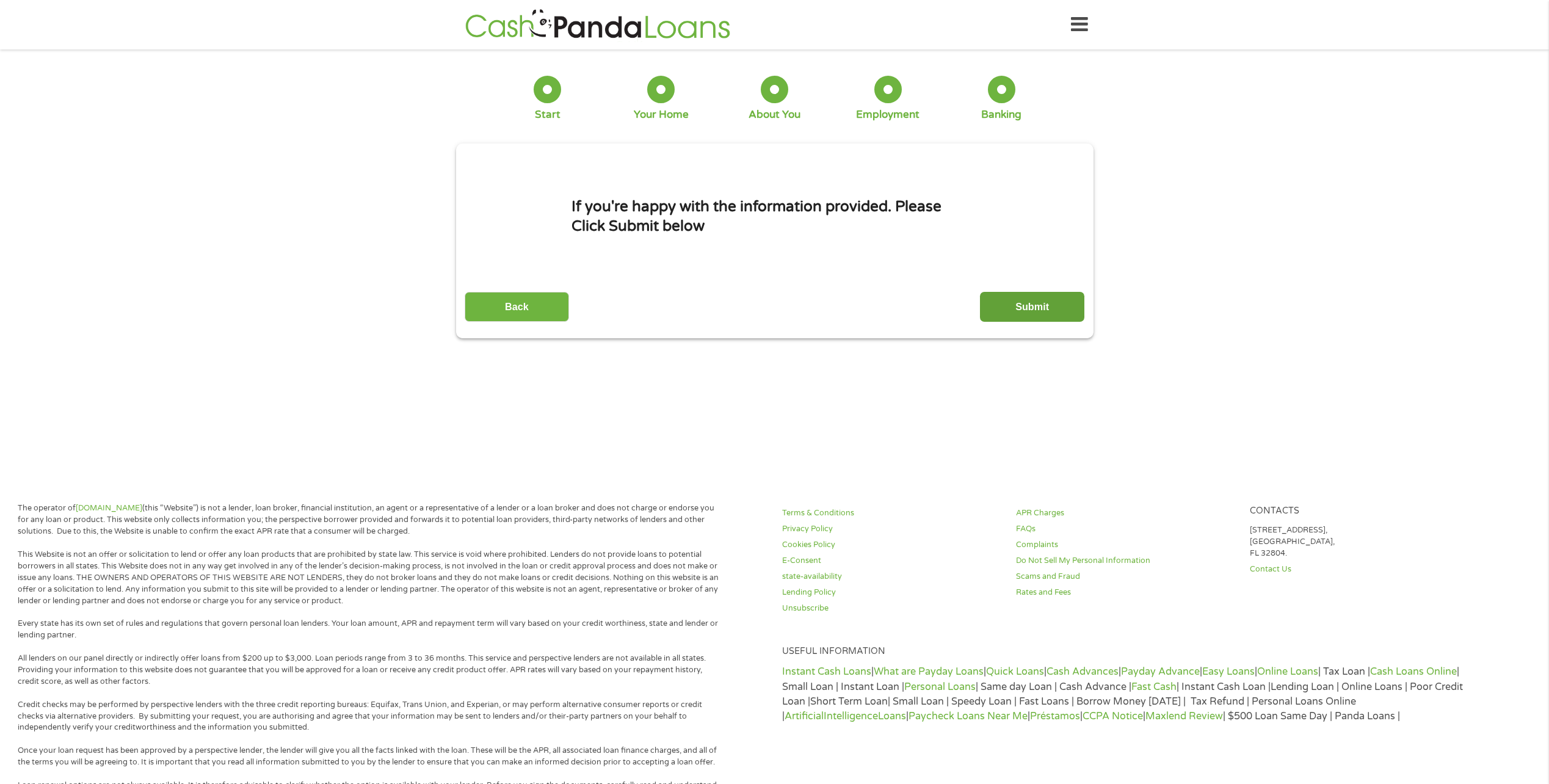
click at [1051, 305] on input "Submit" at bounding box center [1032, 307] width 104 height 30
